Goal: Transaction & Acquisition: Purchase product/service

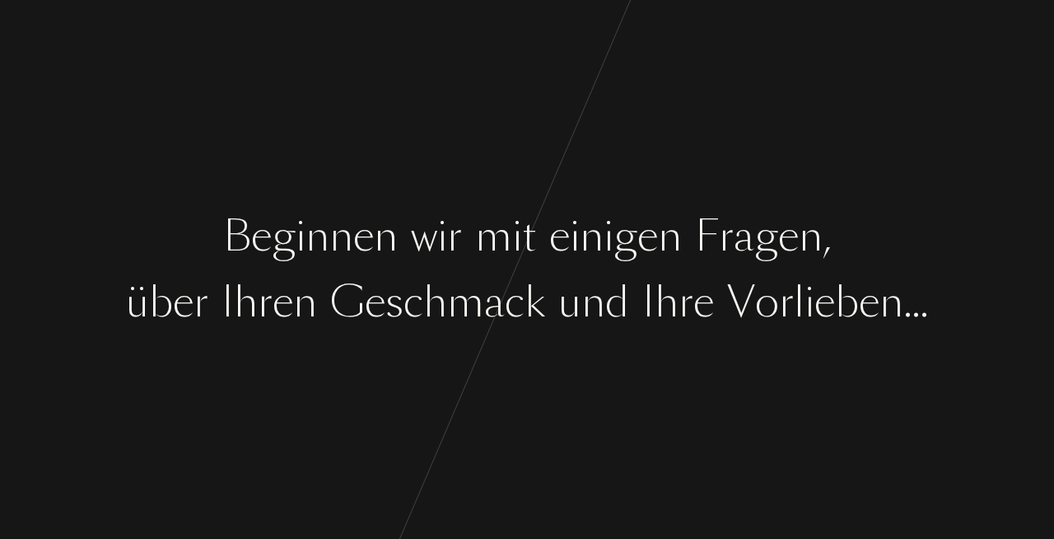
click at [741, 250] on div "a" at bounding box center [744, 237] width 21 height 62
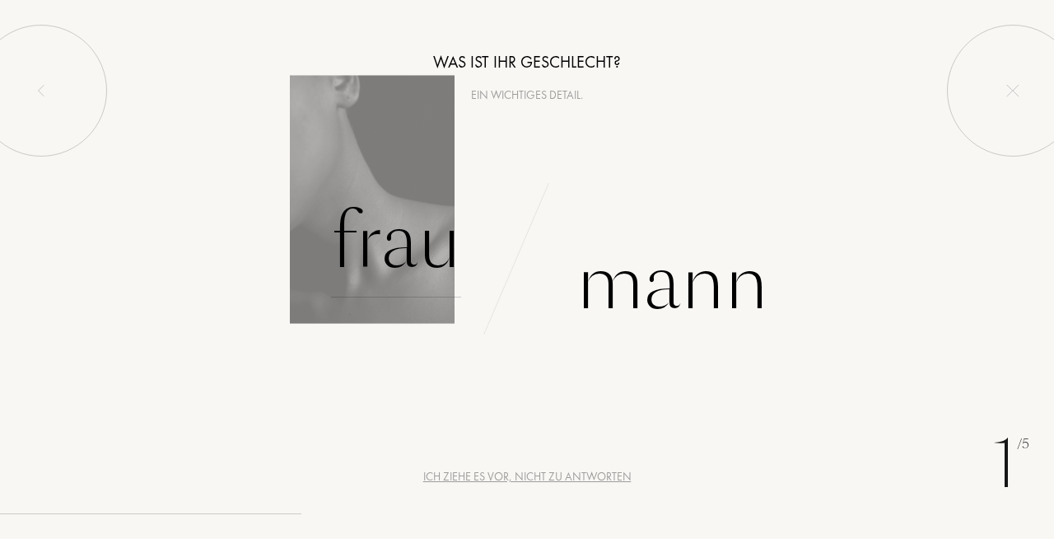
click at [404, 265] on div "Frau" at bounding box center [396, 241] width 130 height 111
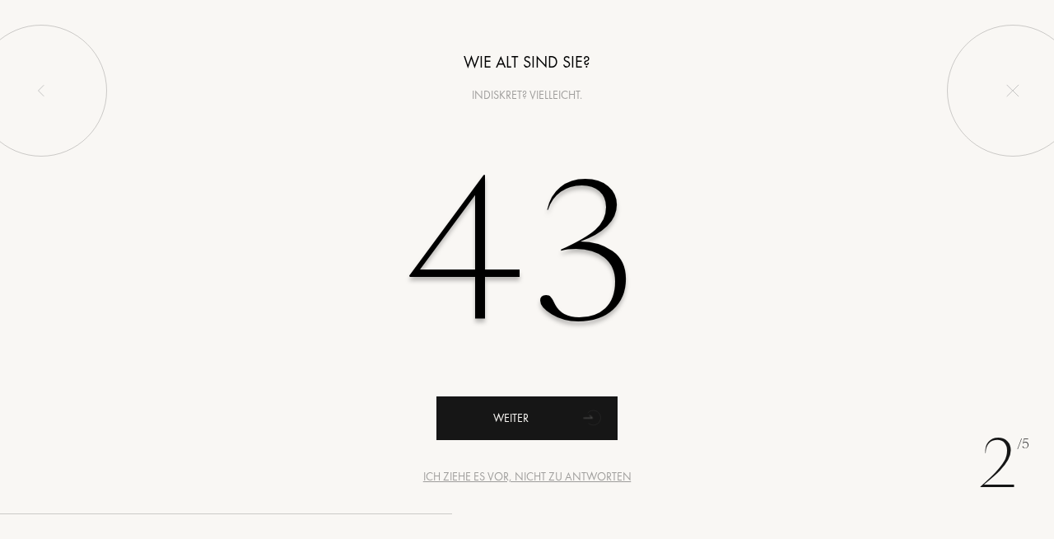
type input "43"
click at [548, 425] on div "Weiter" at bounding box center [526, 418] width 181 height 44
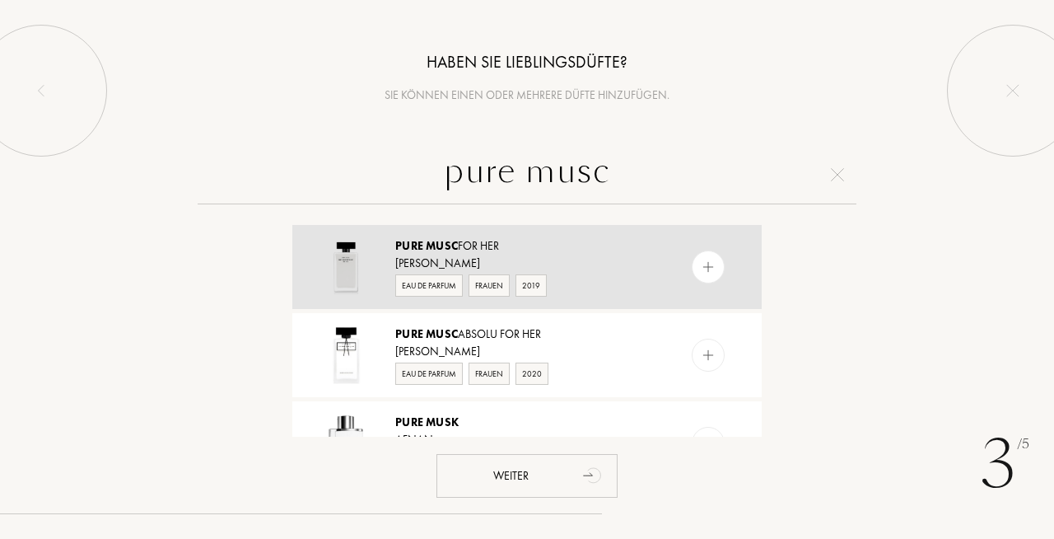
type input "pure musc"
click at [704, 268] on img at bounding box center [709, 267] width 16 height 16
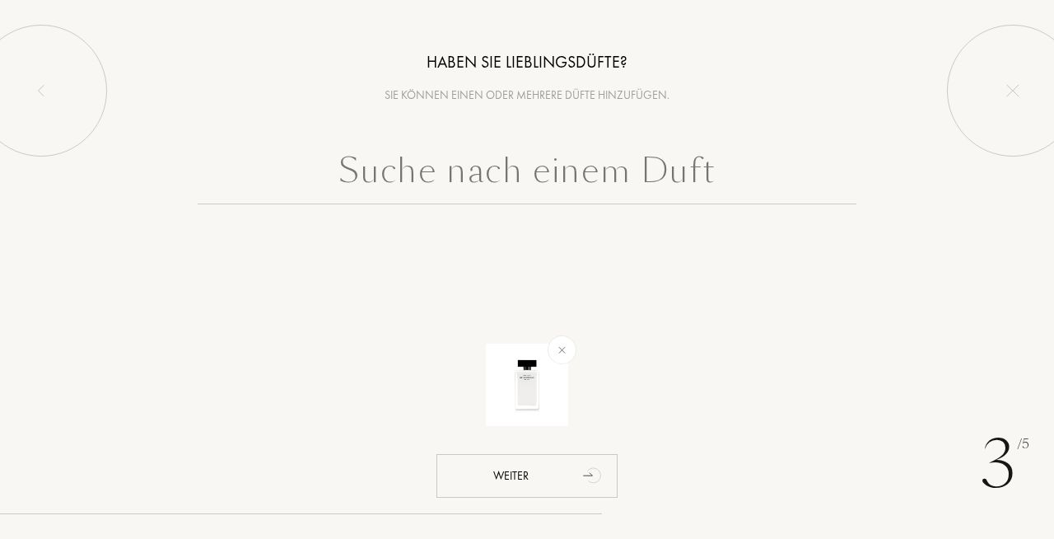
click at [533, 182] on input "text" at bounding box center [527, 174] width 659 height 59
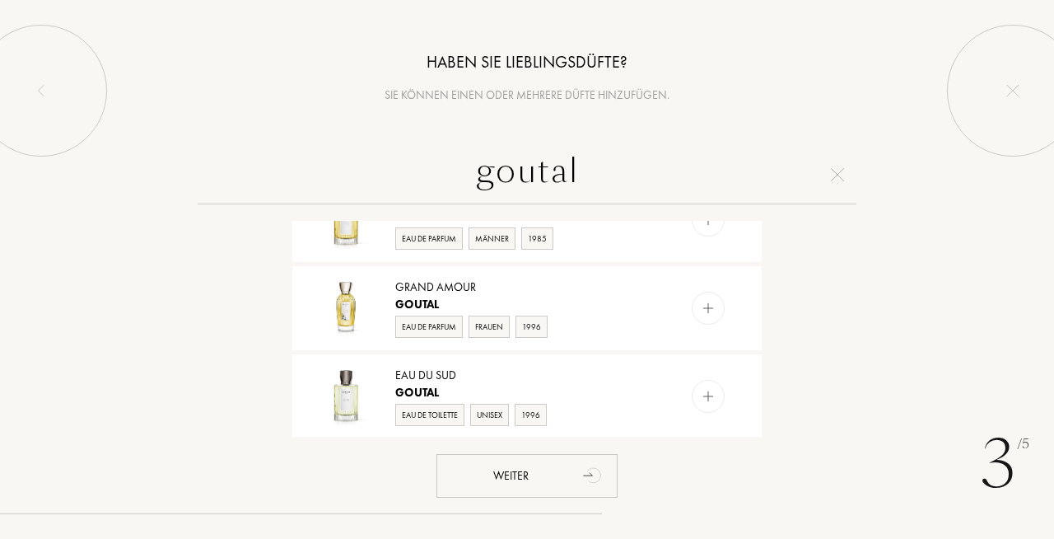
scroll to position [665, 0]
drag, startPoint x: 583, startPoint y: 175, endPoint x: 432, endPoint y: 175, distance: 150.7
click at [432, 175] on input "goutal" at bounding box center [527, 174] width 659 height 59
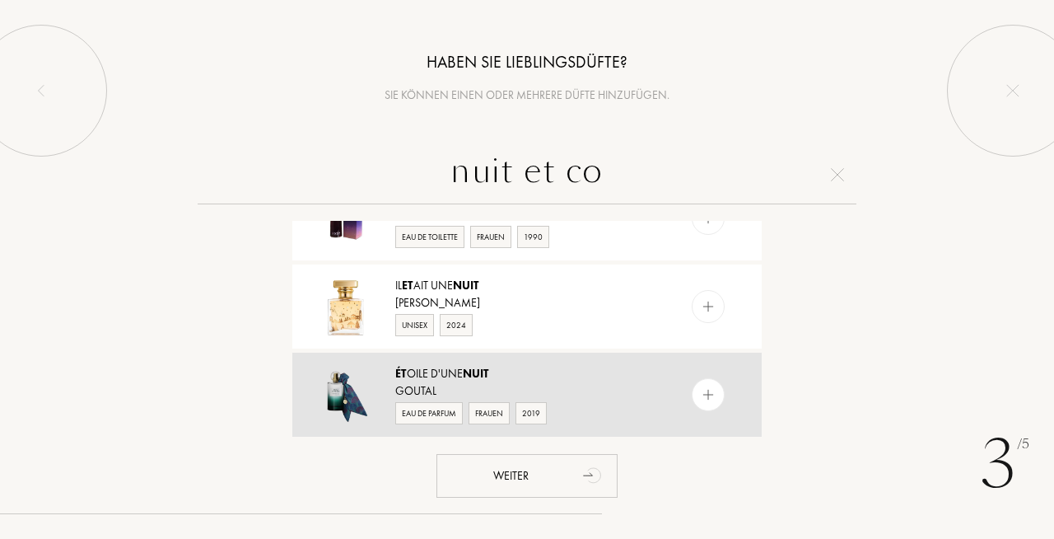
scroll to position [0, 0]
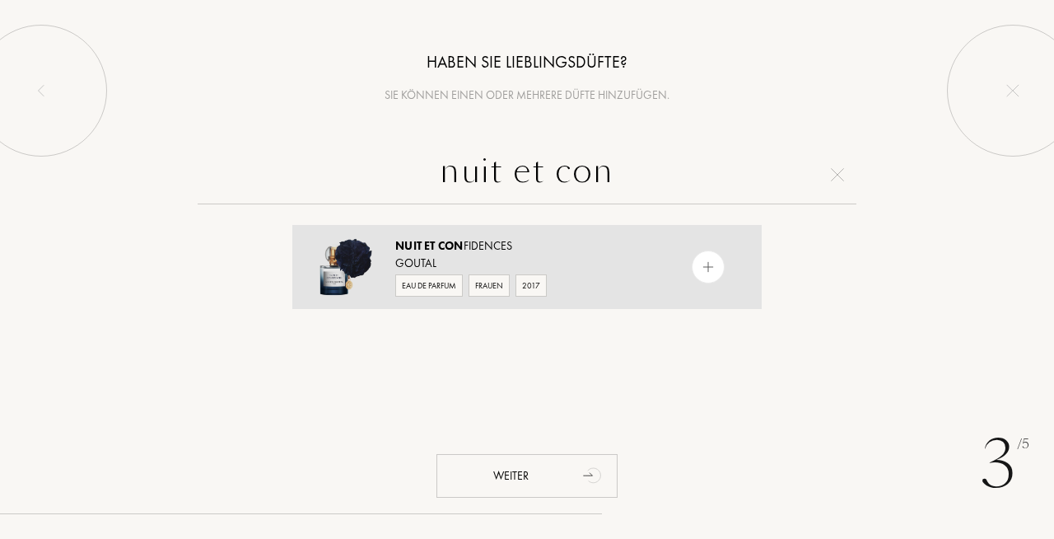
type input "nuit et con"
click at [709, 264] on img at bounding box center [709, 267] width 16 height 16
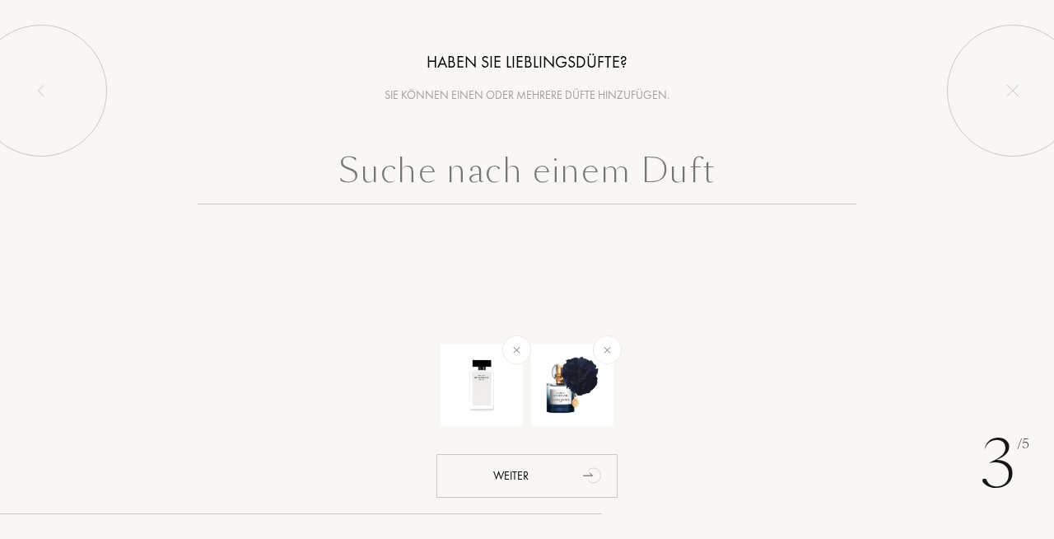
click at [578, 167] on input "text" at bounding box center [527, 174] width 659 height 59
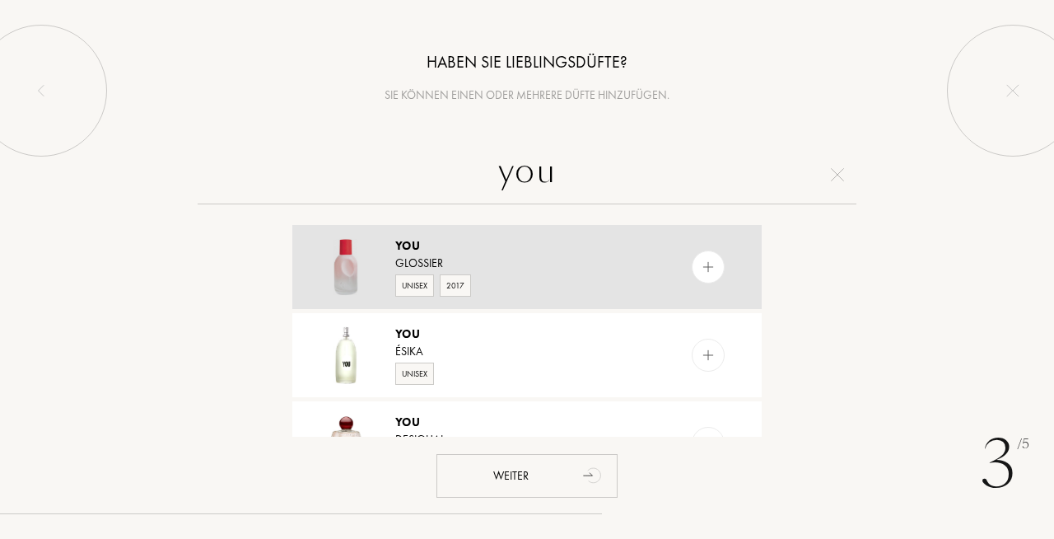
type input "you"
click at [701, 268] on img at bounding box center [709, 267] width 16 height 16
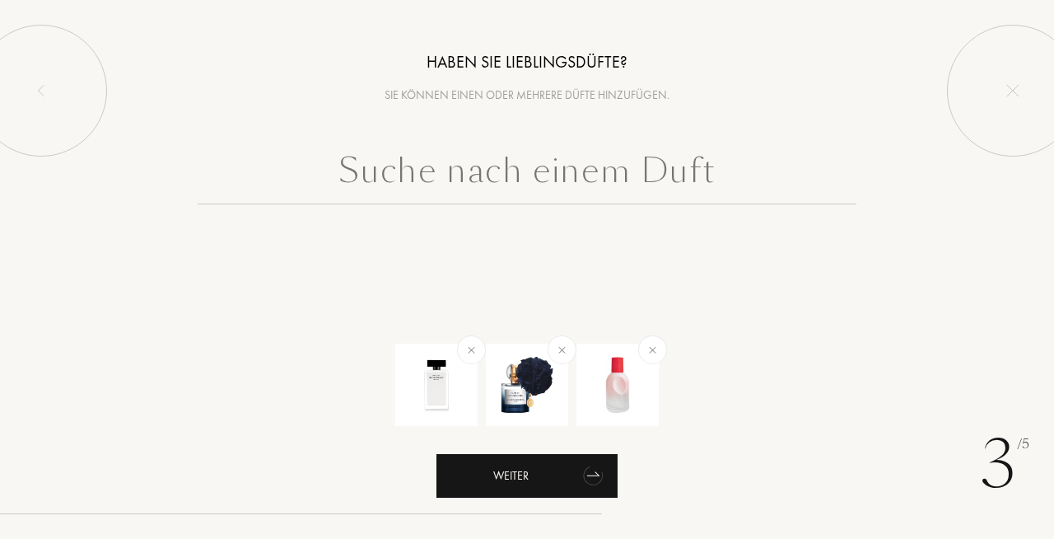
click at [540, 474] on div "Weiter" at bounding box center [526, 476] width 181 height 44
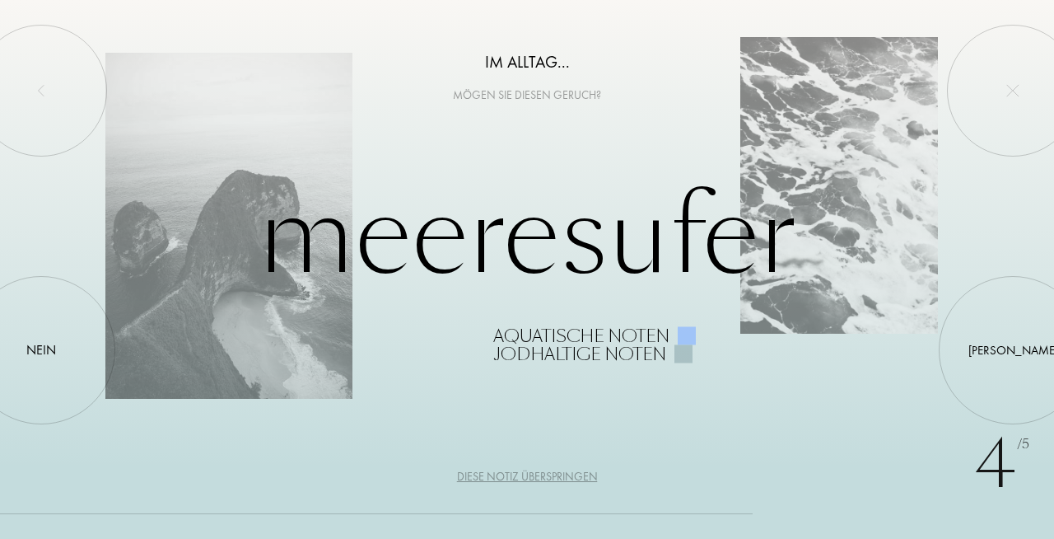
click at [545, 472] on div "Diese Notiz überspringen" at bounding box center [527, 476] width 141 height 17
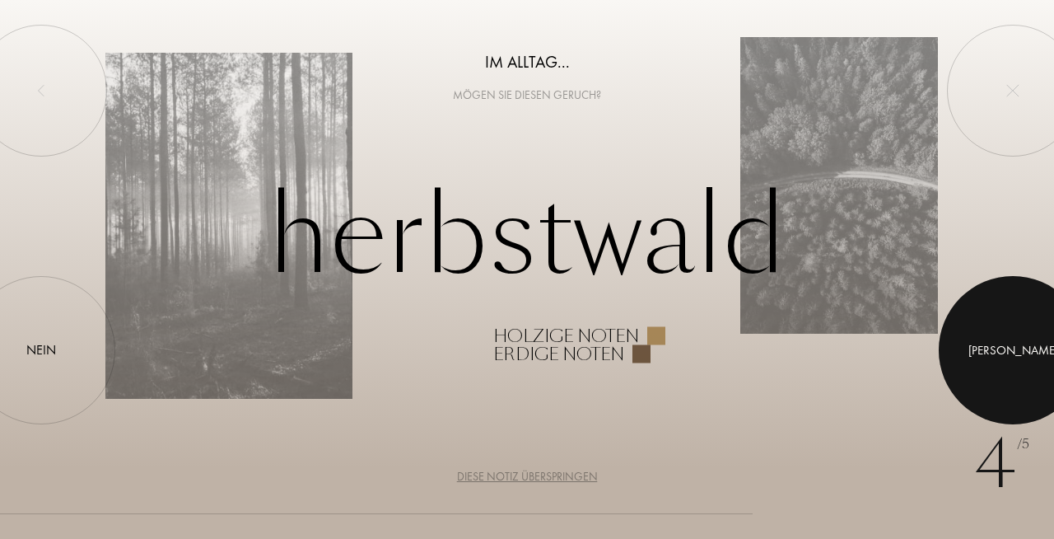
click at [991, 355] on div at bounding box center [1013, 350] width 148 height 148
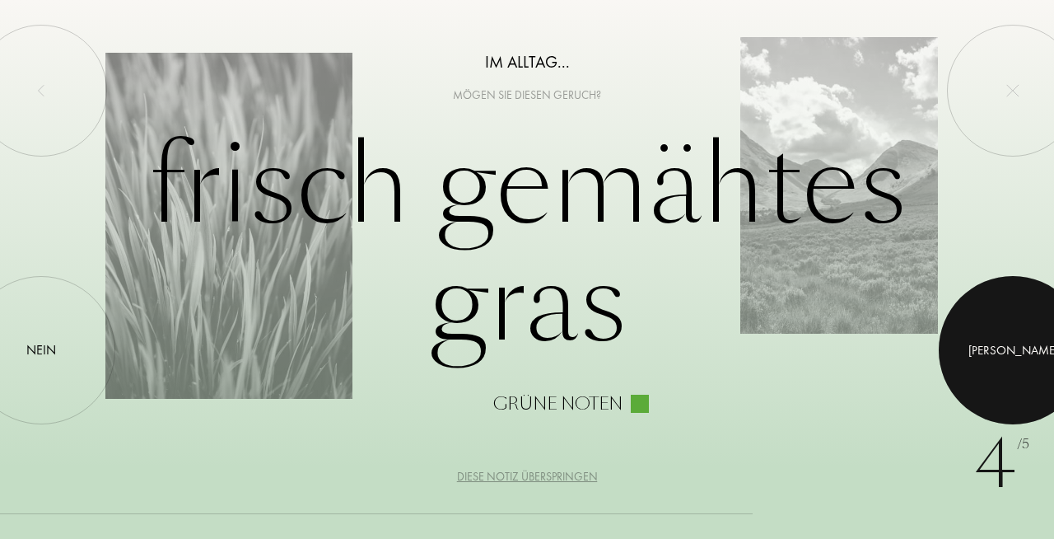
click at [991, 355] on div at bounding box center [1013, 350] width 148 height 148
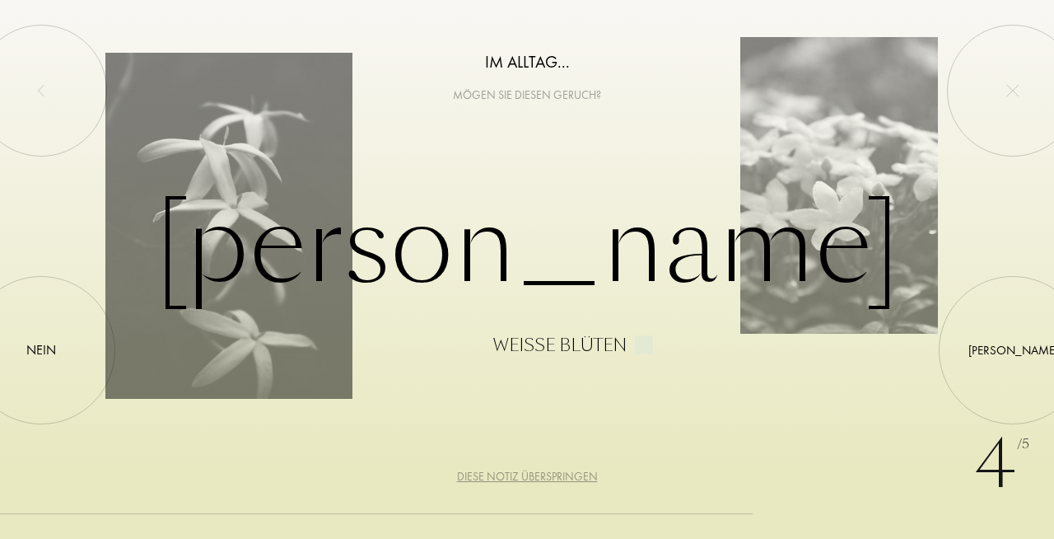
click at [530, 471] on div "Diese Notiz überspringen" at bounding box center [527, 476] width 141 height 17
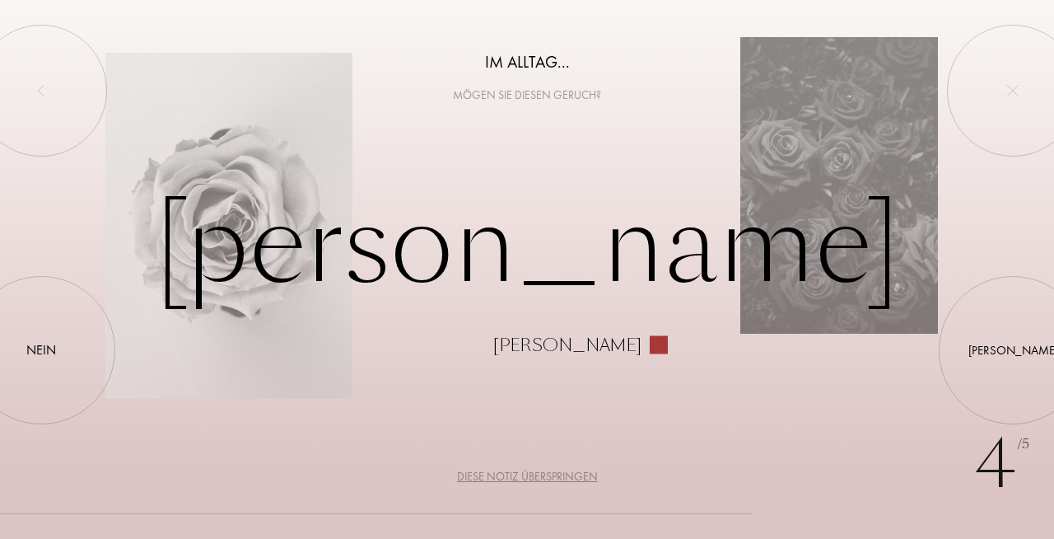
click at [530, 471] on div "Diese Notiz überspringen" at bounding box center [527, 476] width 141 height 17
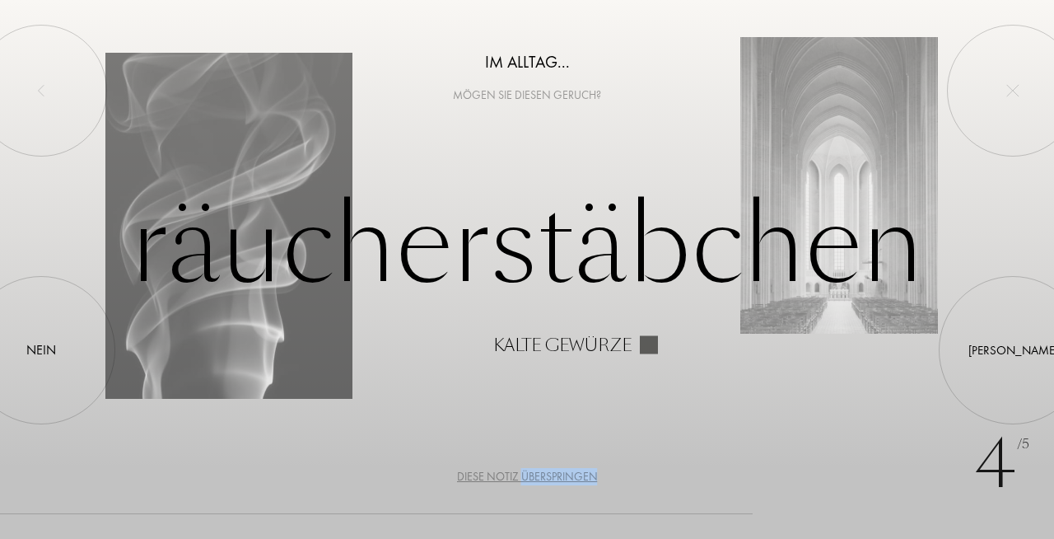
click at [530, 471] on div "Diese Notiz überspringen" at bounding box center [527, 476] width 141 height 17
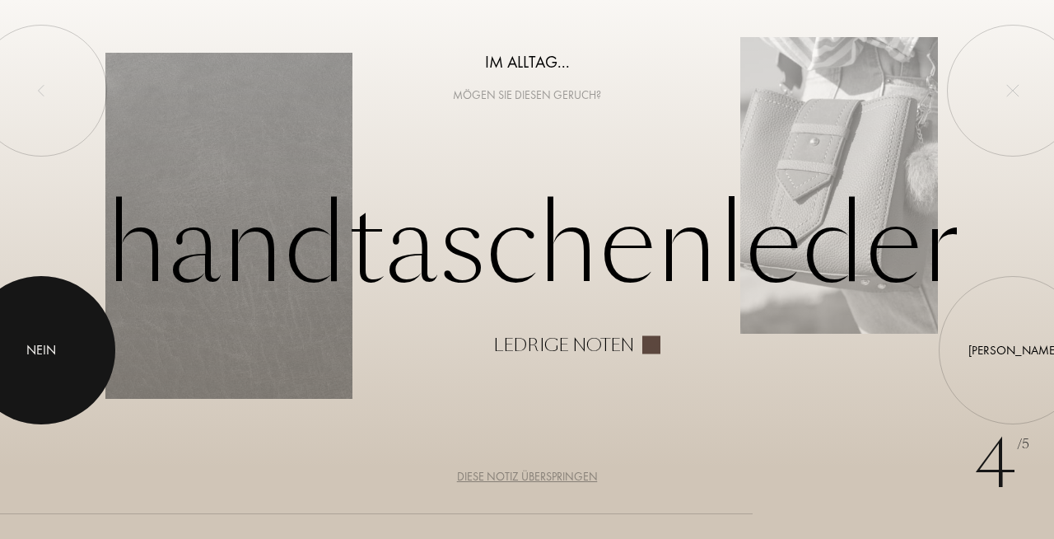
click at [26, 340] on div "Nein" at bounding box center [41, 350] width 148 height 148
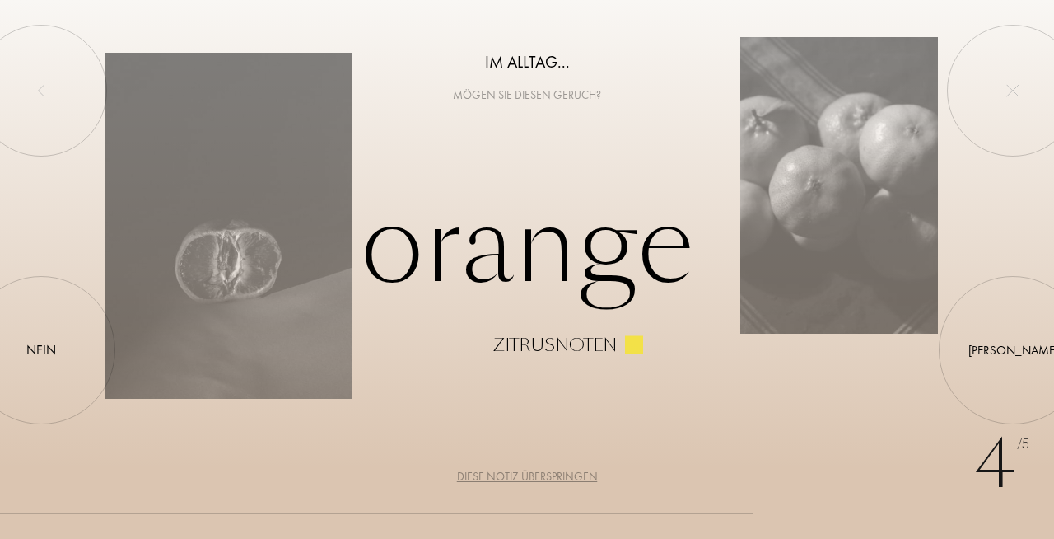
click at [498, 477] on div "Diese Notiz überspringen" at bounding box center [527, 476] width 141 height 17
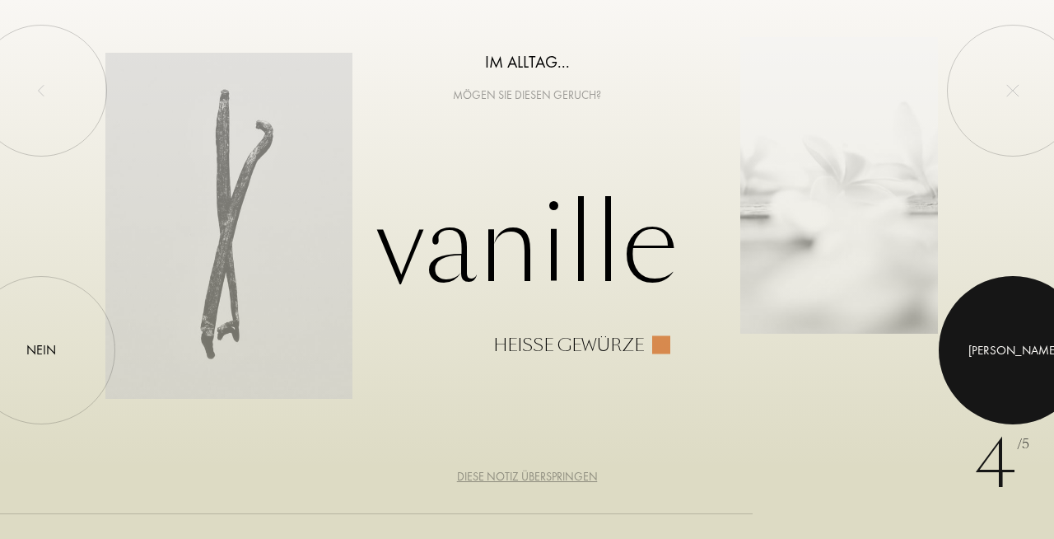
click at [1024, 362] on div at bounding box center [1013, 350] width 148 height 148
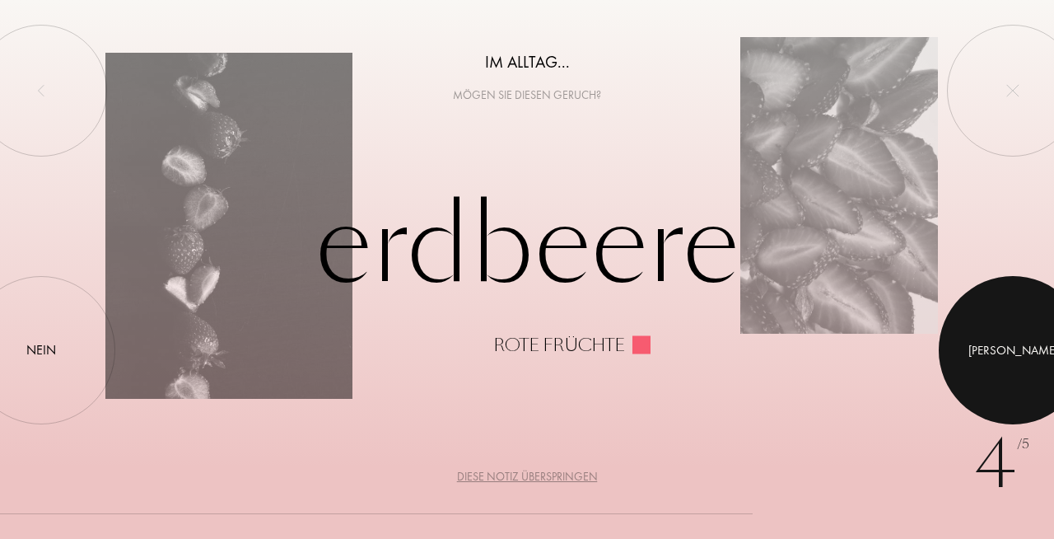
click at [1024, 362] on div at bounding box center [1013, 350] width 148 height 148
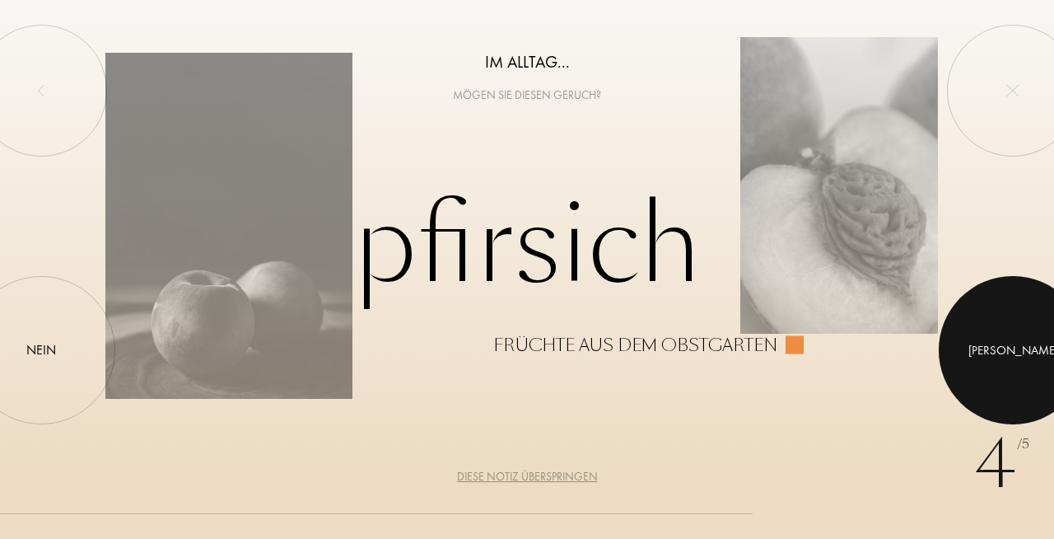
click at [1024, 362] on div at bounding box center [1013, 350] width 148 height 148
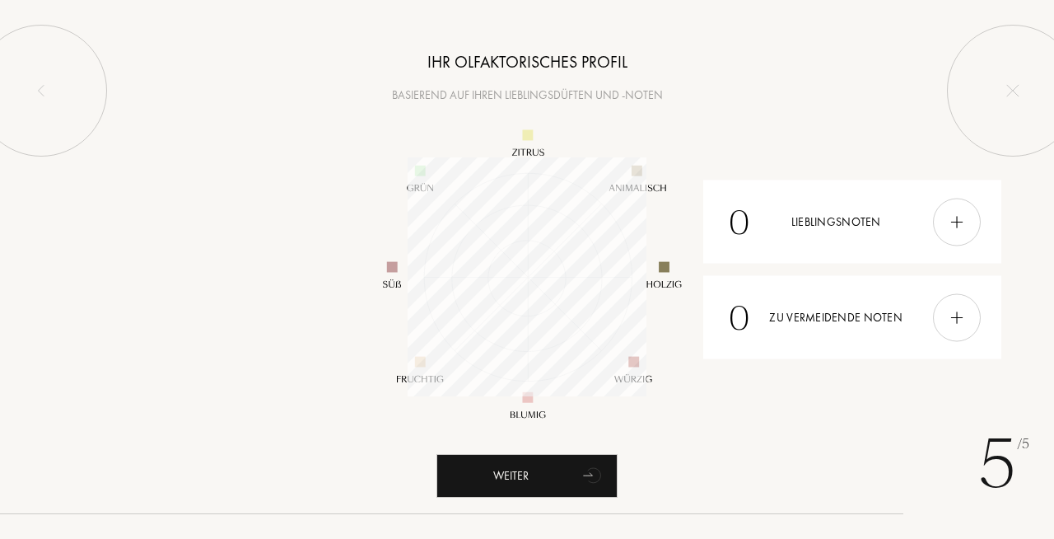
scroll to position [239, 239]
click at [968, 319] on div at bounding box center [957, 317] width 48 height 48
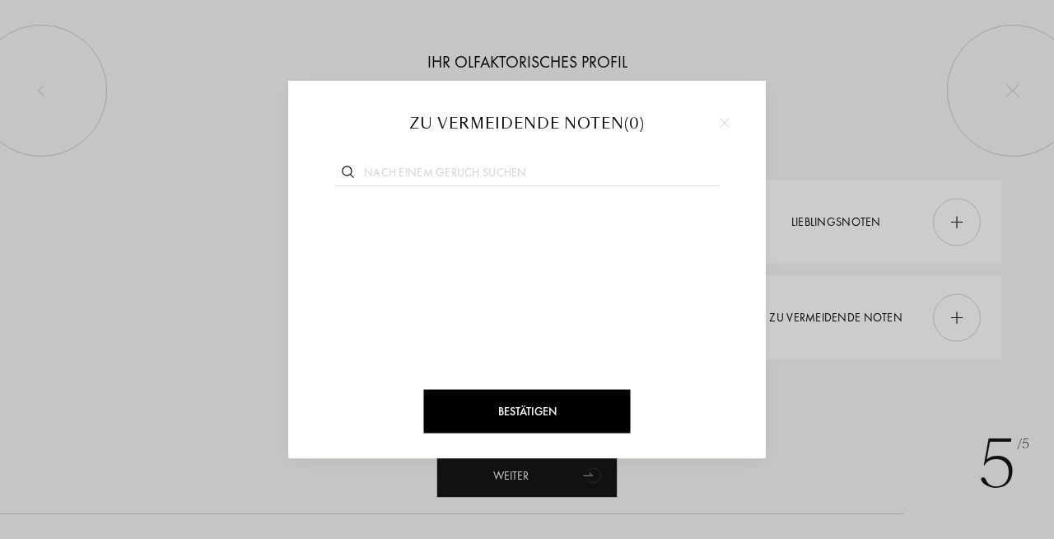
click at [440, 174] on input "text" at bounding box center [526, 175] width 385 height 22
type input "ylang"
click at [434, 213] on span "Ylang-Ylang" at bounding box center [387, 222] width 125 height 25
click at [531, 407] on div "Bestätigen" at bounding box center [527, 411] width 207 height 44
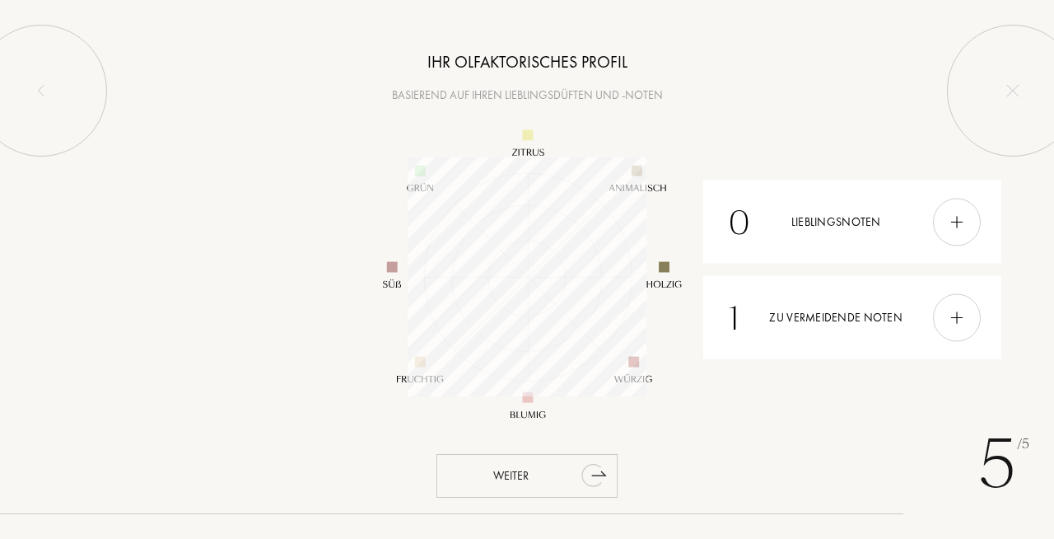
click at [519, 475] on div "Weiter" at bounding box center [526, 476] width 181 height 44
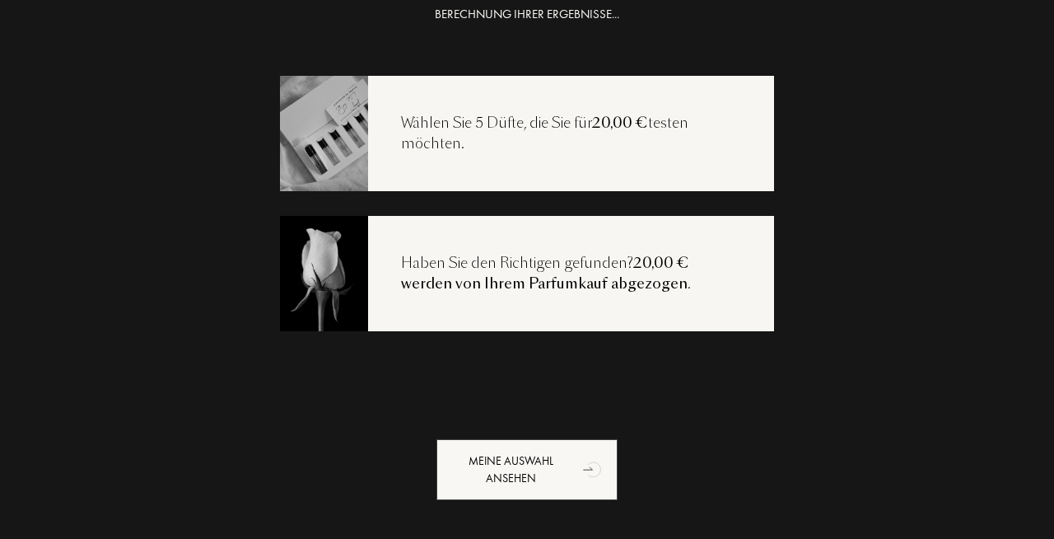
scroll to position [33, 0]
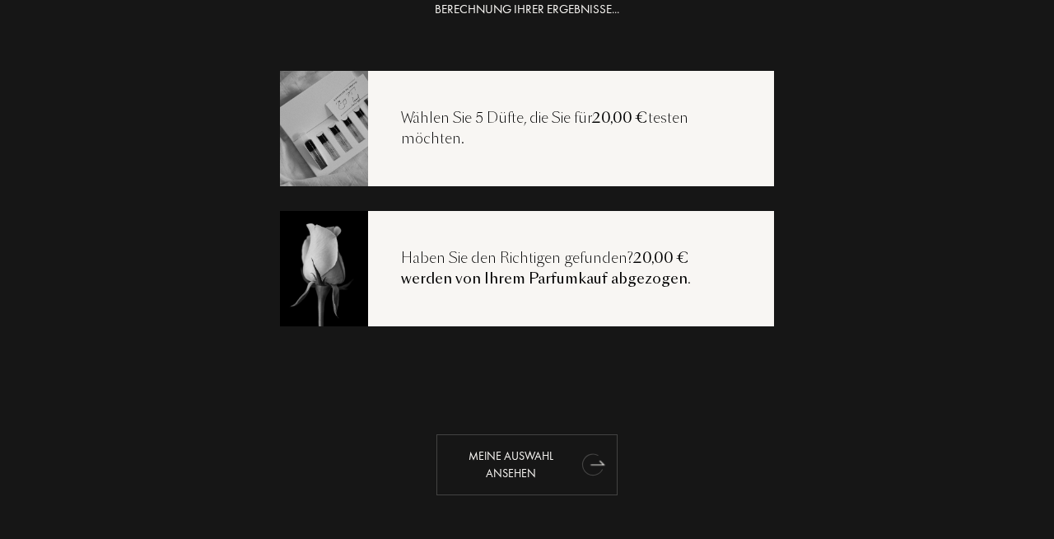
click at [519, 462] on div "Meine Auswahl ansehen" at bounding box center [526, 464] width 181 height 61
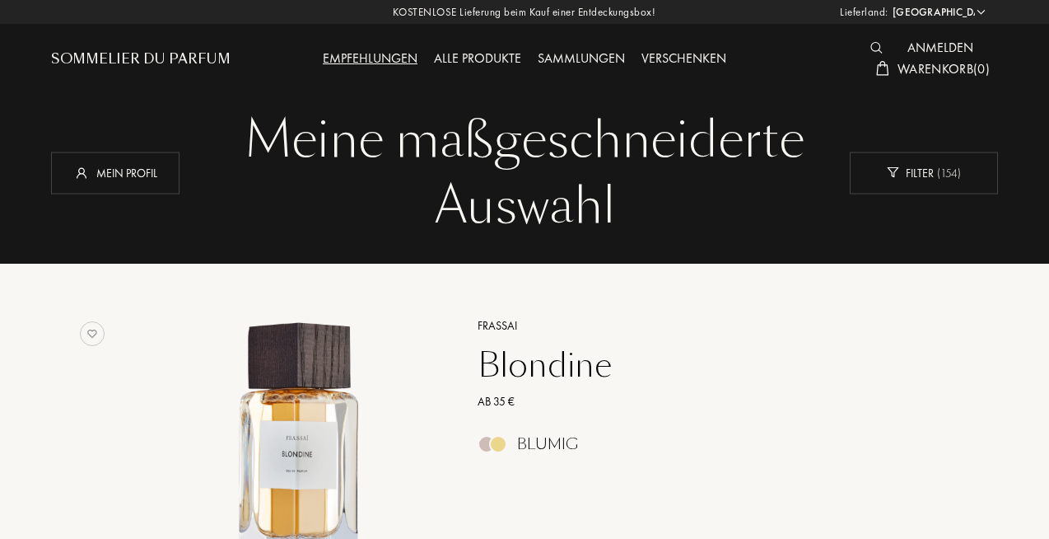
select select "DE"
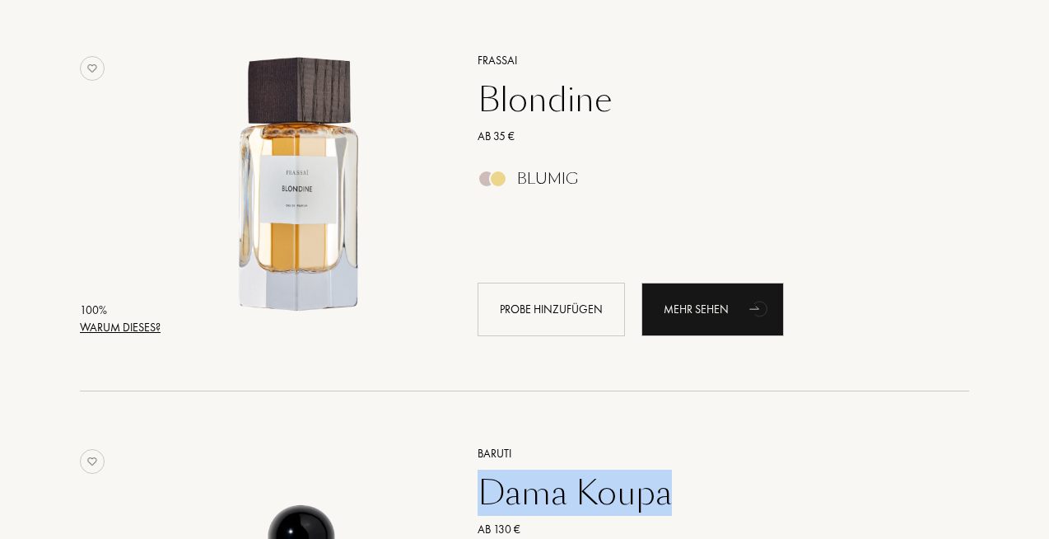
scroll to position [264, 0]
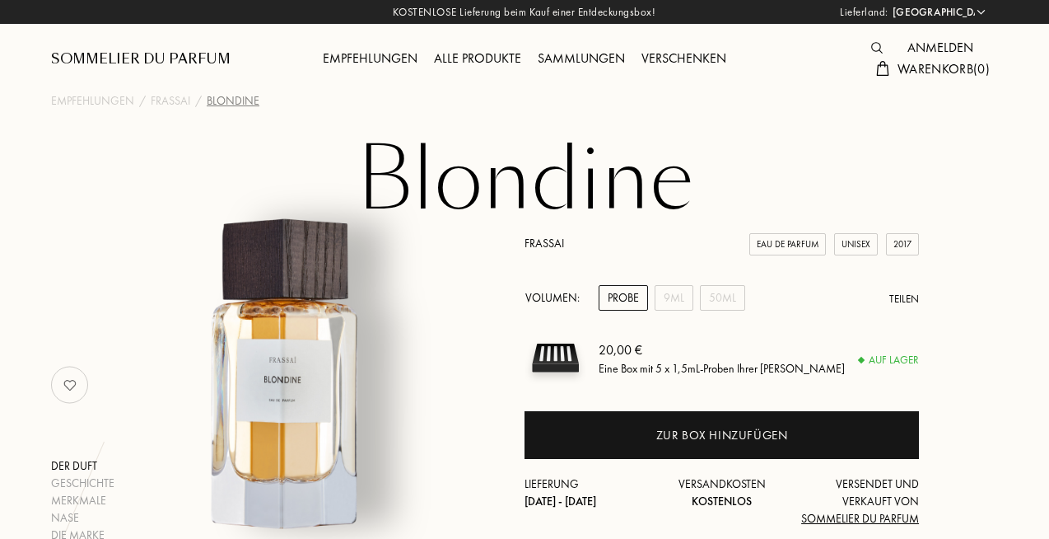
select select "DE"
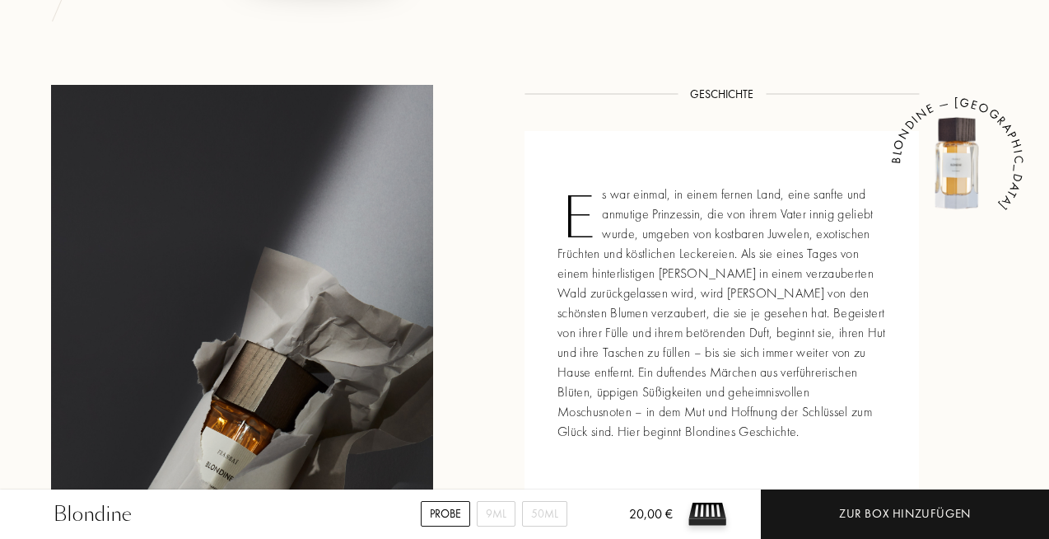
scroll to position [546, 0]
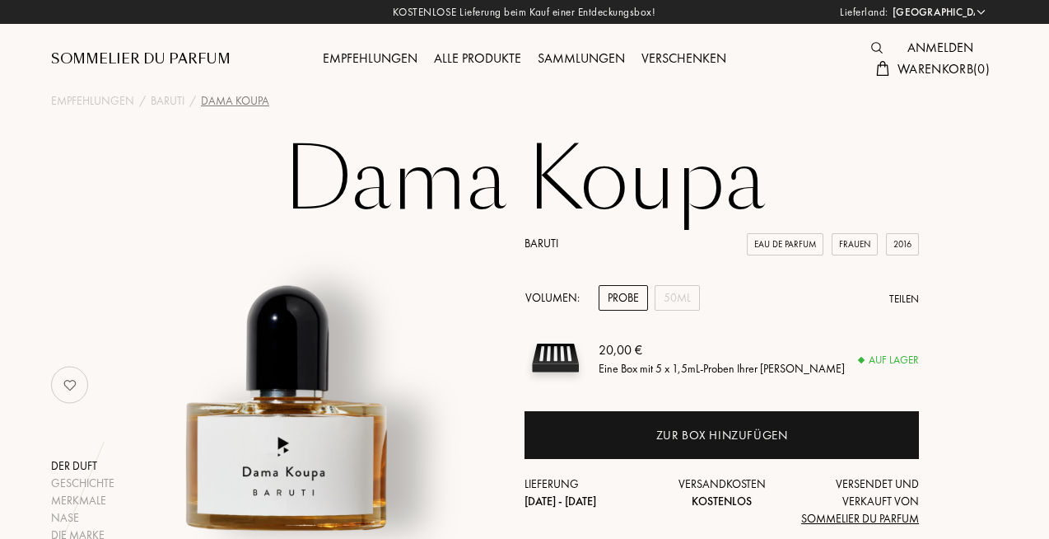
select select "DE"
